Goal: Find specific page/section

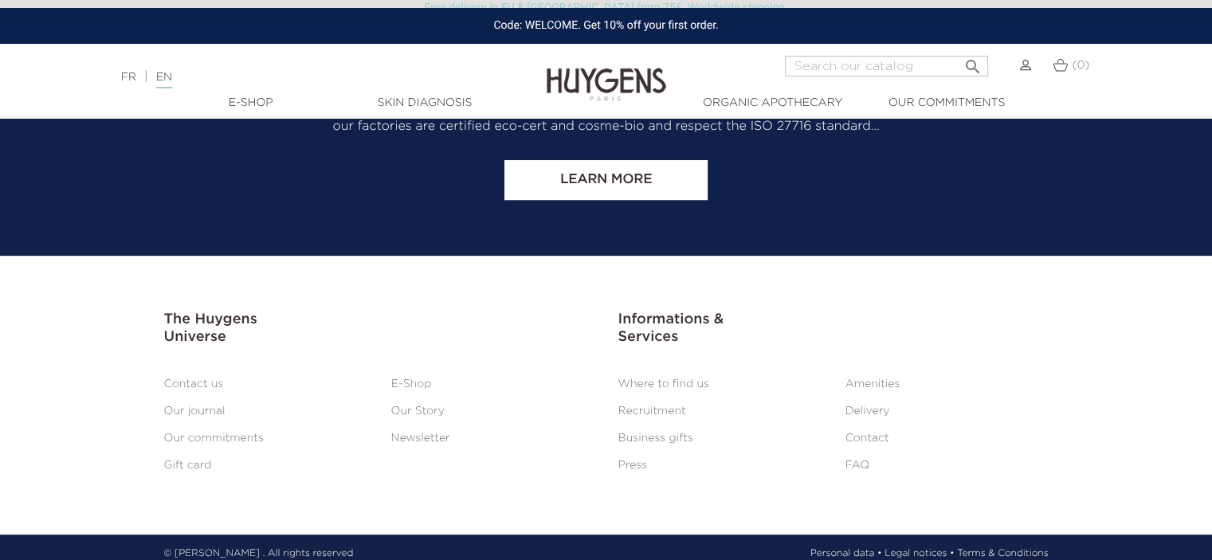
scroll to position [6713, 0]
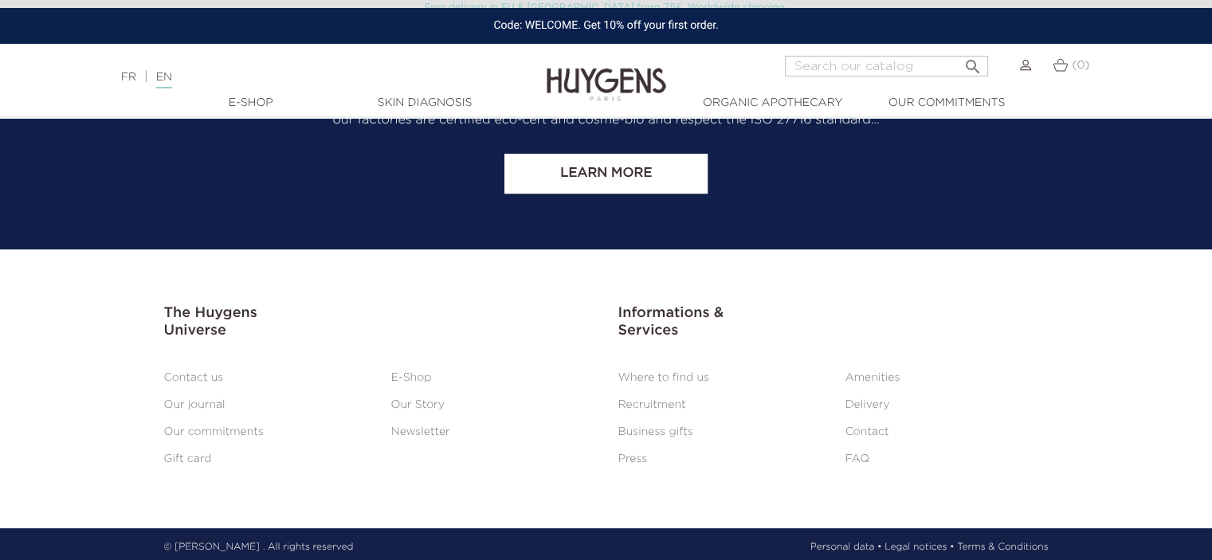
click at [675, 372] on link "Where to find us" at bounding box center [664, 377] width 91 height 11
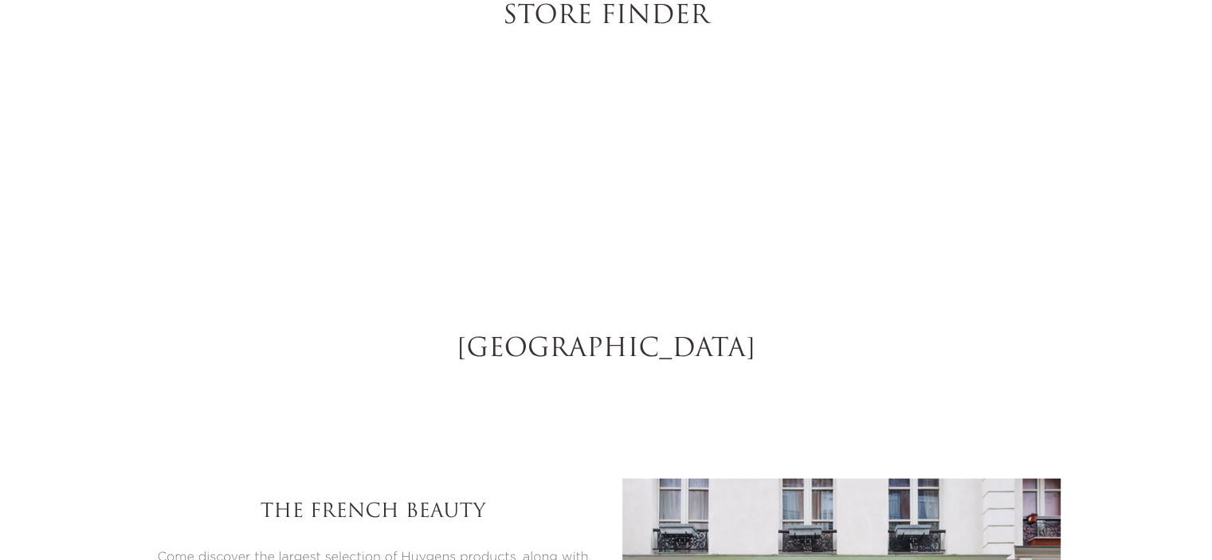
select select "FR"
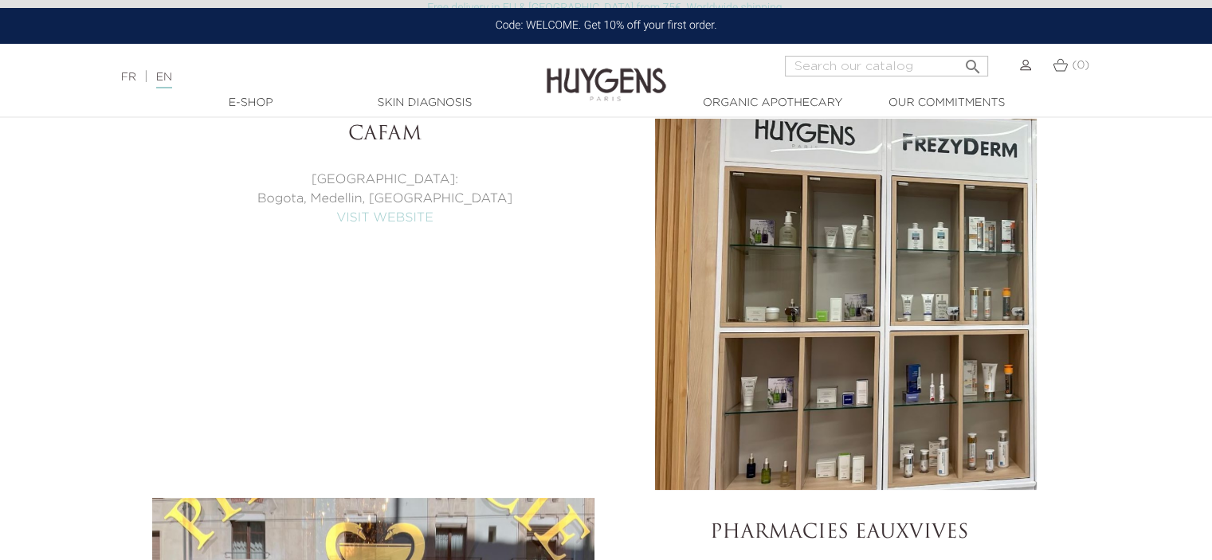
scroll to position [6385, 0]
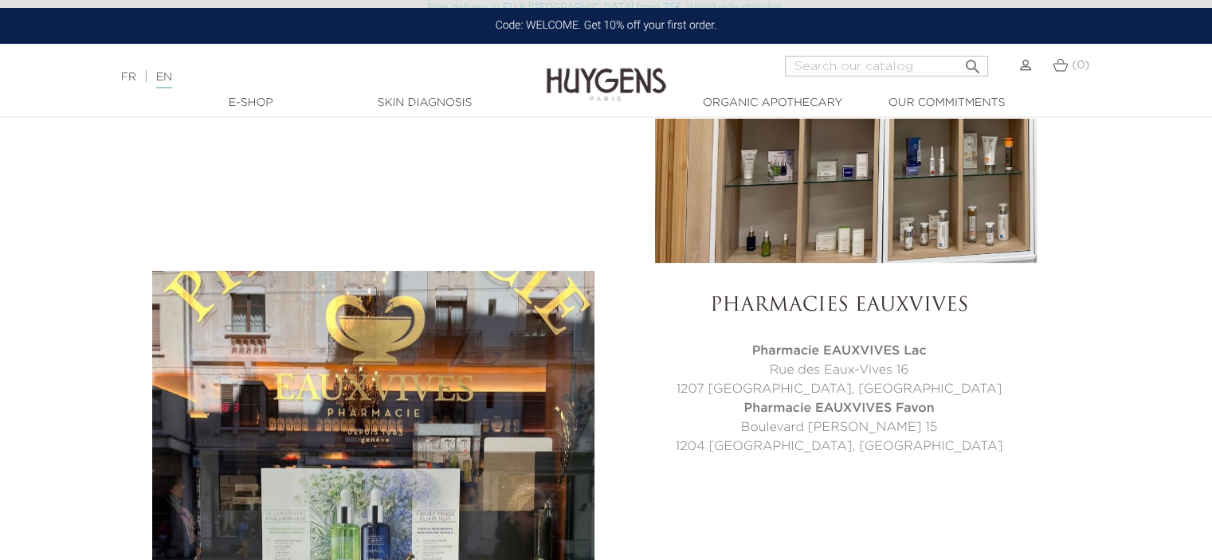
click at [1033, 295] on h3 "Pharmacies EauxVives" at bounding box center [840, 306] width 442 height 23
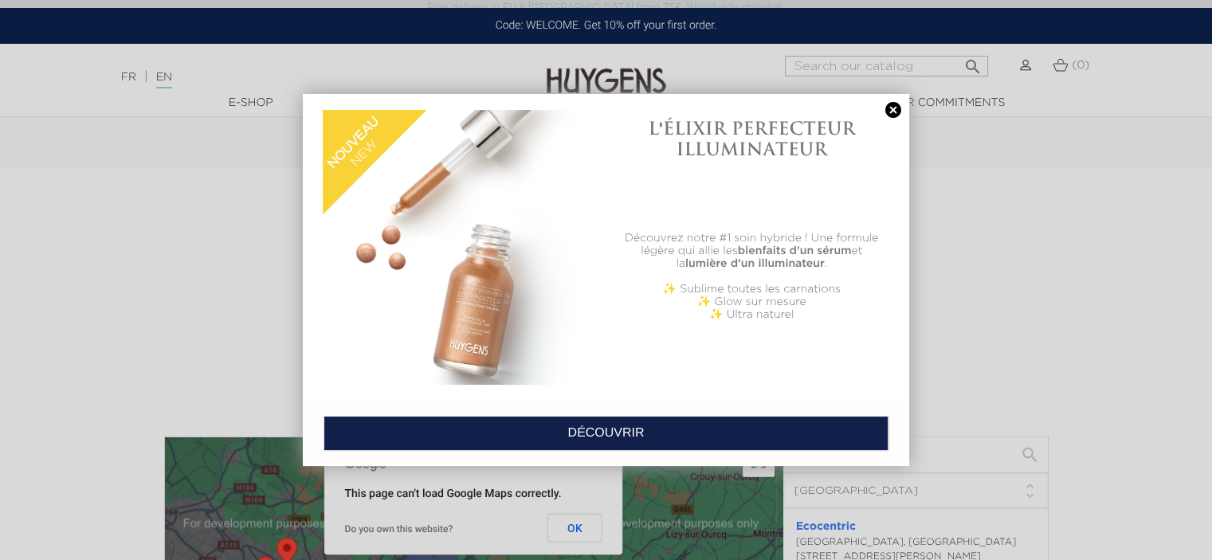
scroll to position [3122, 0]
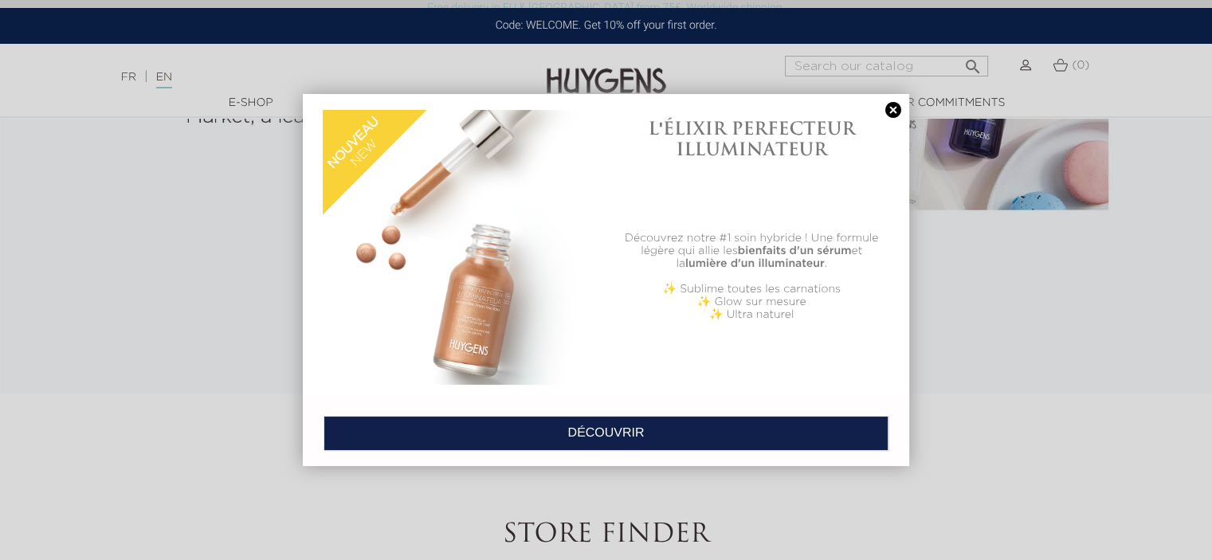
click at [891, 108] on link at bounding box center [893, 110] width 22 height 17
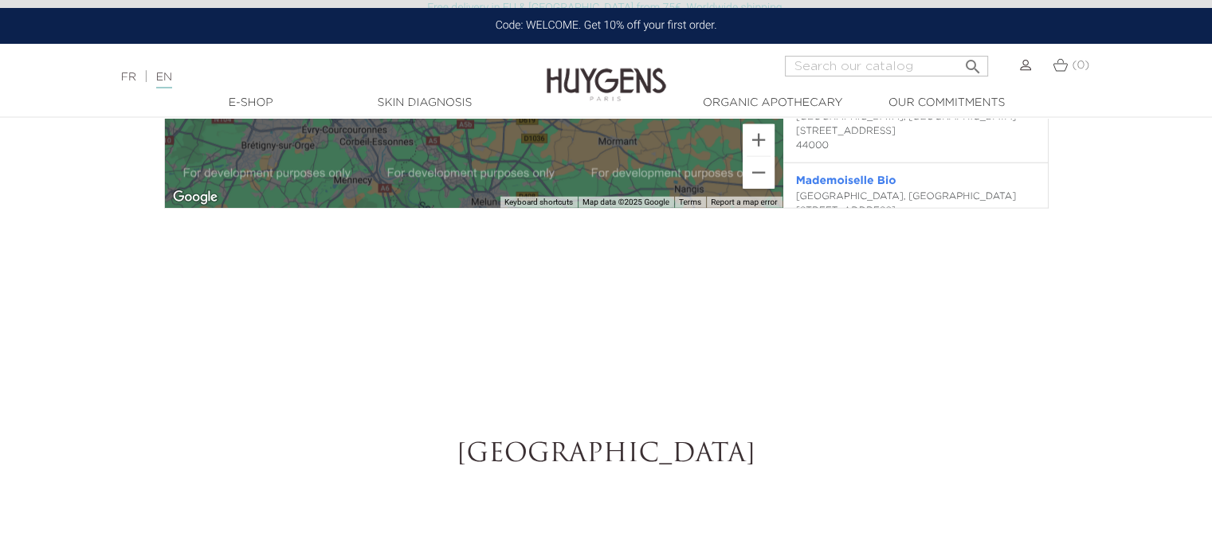
scroll to position [4397, 0]
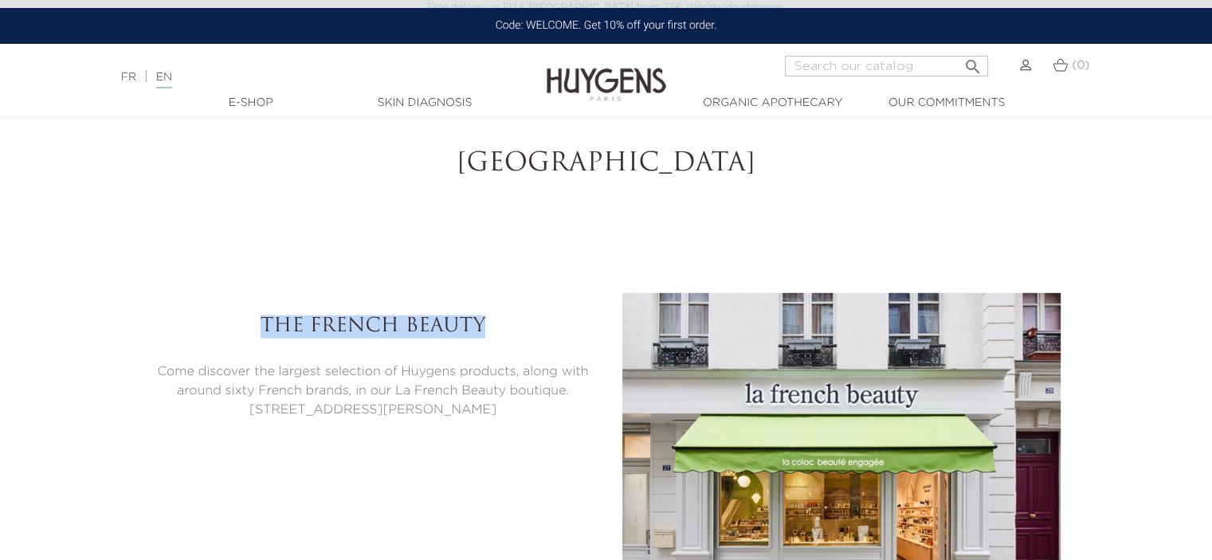
drag, startPoint x: 257, startPoint y: 322, endPoint x: 503, endPoint y: 315, distance: 245.6
click at [503, 316] on h3 "The French Beauty" at bounding box center [373, 327] width 442 height 23
copy h3 "The French Beauty"
